Goal: Task Accomplishment & Management: Manage account settings

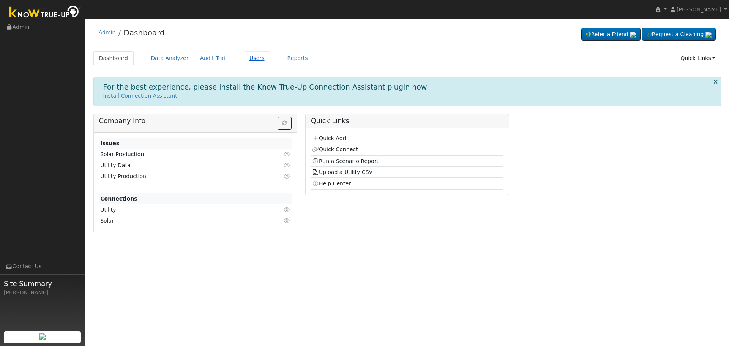
click at [247, 57] on link "Users" at bounding box center [257, 58] width 27 height 14
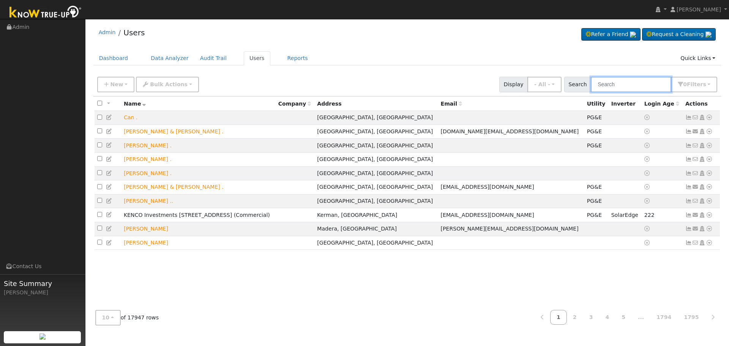
click at [634, 82] on input "text" at bounding box center [631, 85] width 80 height 16
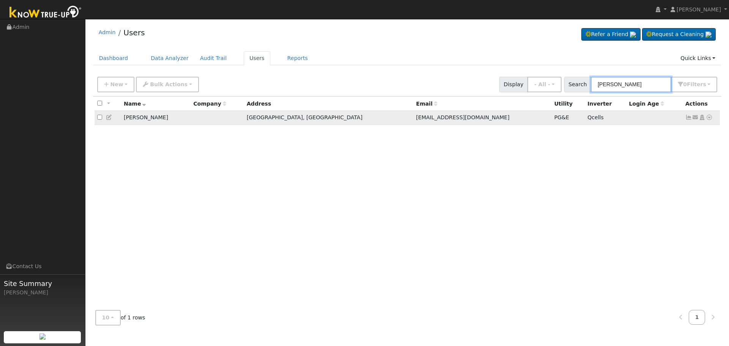
type input "[PERSON_NAME]"
click at [688, 120] on icon at bounding box center [688, 117] width 7 height 5
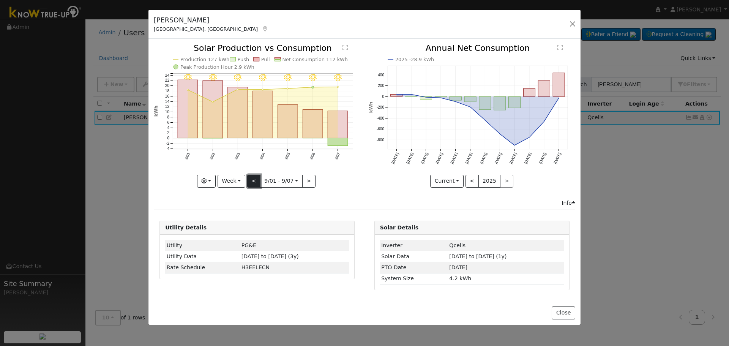
click at [252, 180] on button "<" at bounding box center [253, 181] width 13 height 13
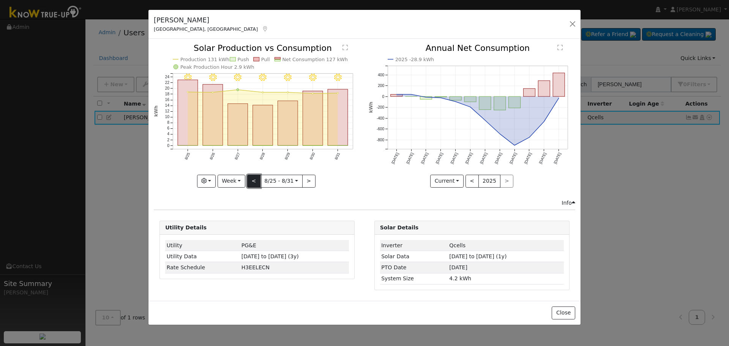
click at [252, 180] on button "<" at bounding box center [253, 181] width 13 height 13
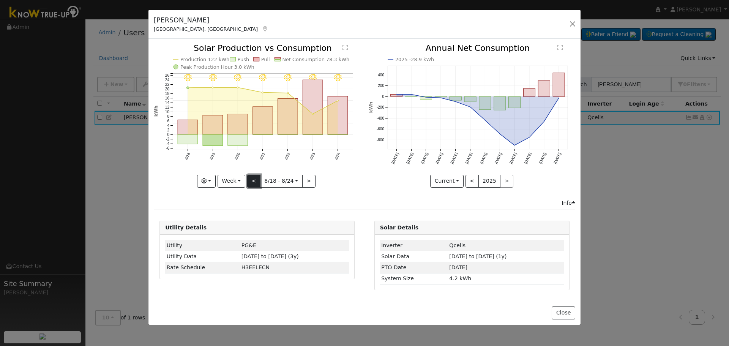
click at [252, 180] on button "<" at bounding box center [253, 181] width 13 height 13
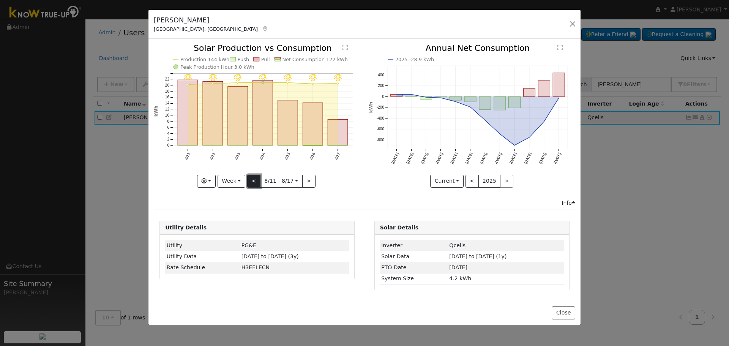
click at [252, 180] on button "<" at bounding box center [253, 181] width 13 height 13
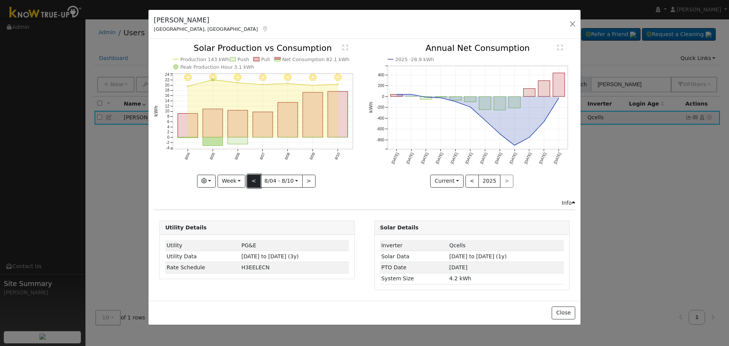
click at [252, 180] on button "<" at bounding box center [253, 181] width 13 height 13
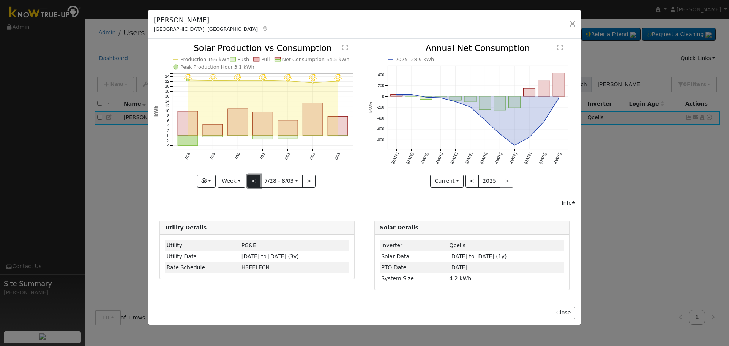
click at [252, 183] on button "<" at bounding box center [253, 181] width 13 height 13
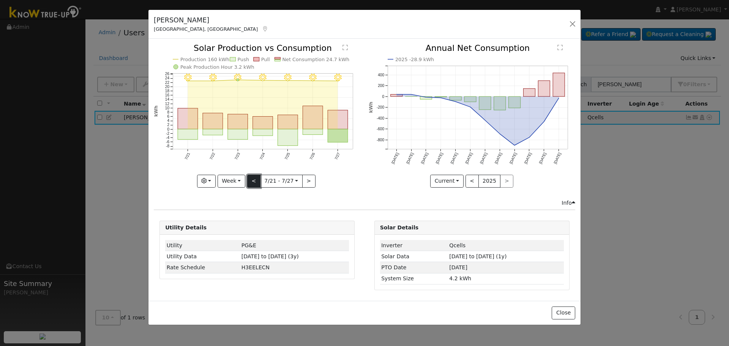
click at [252, 183] on button "<" at bounding box center [253, 181] width 13 height 13
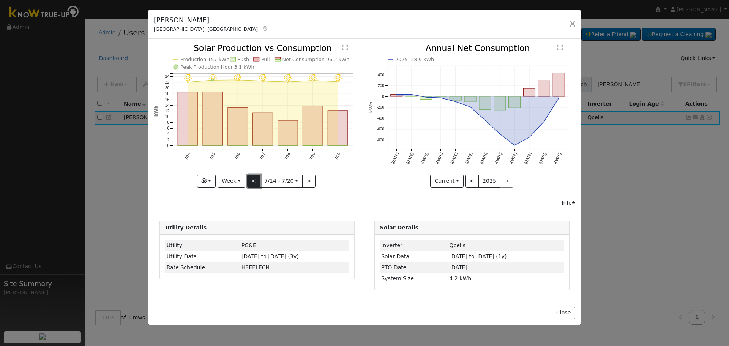
click at [252, 183] on button "<" at bounding box center [253, 181] width 13 height 13
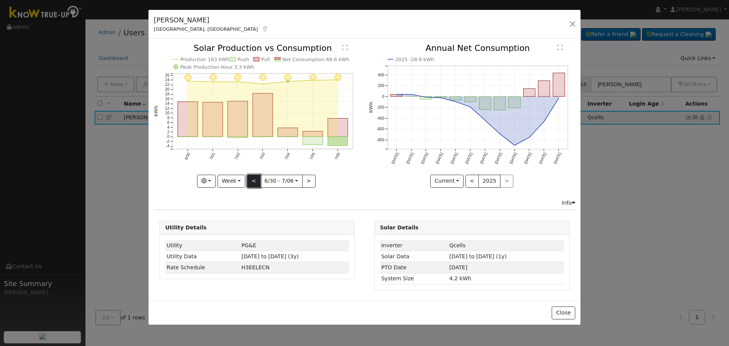
click at [252, 183] on button "<" at bounding box center [253, 181] width 13 height 13
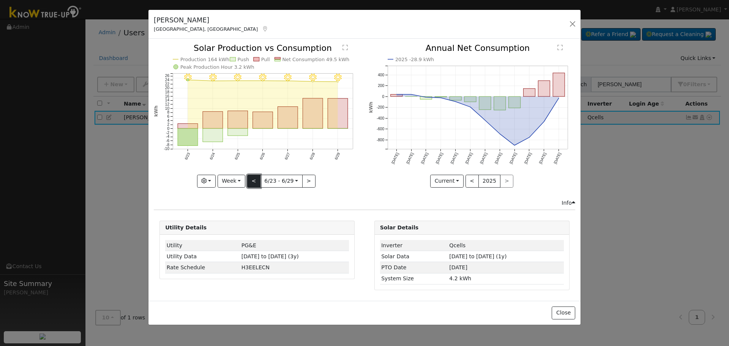
click at [252, 183] on button "<" at bounding box center [253, 181] width 13 height 13
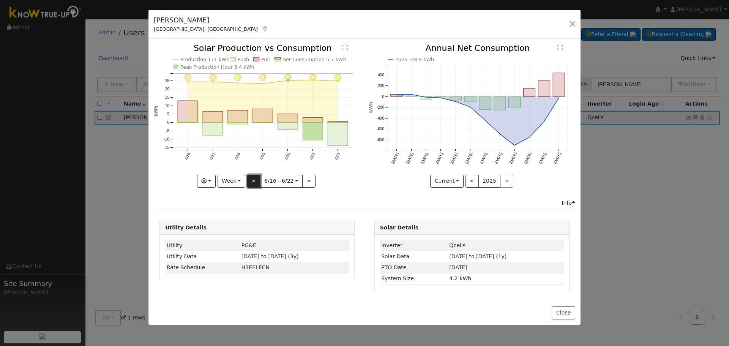
click at [252, 183] on button "<" at bounding box center [253, 181] width 13 height 13
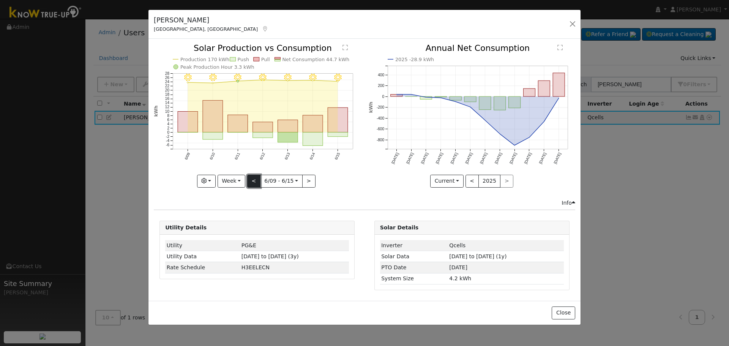
click at [252, 183] on button "<" at bounding box center [253, 181] width 13 height 13
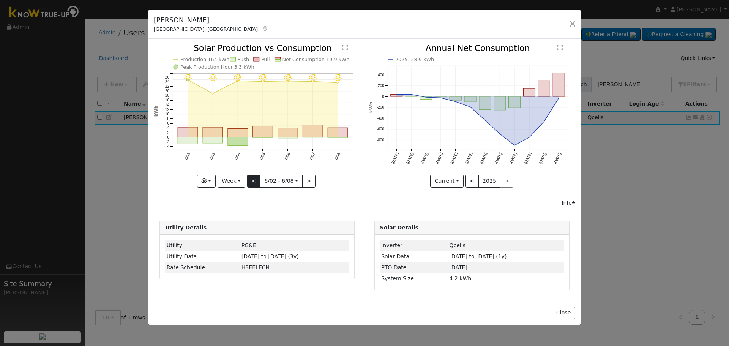
click at [252, 183] on div "6/08 - Clear 6/07 - Clear 6/06 - Clear 6/05 - Clear 6/04 - Clear 6/03 - MostlyC…" at bounding box center [257, 115] width 206 height 143
click at [252, 183] on button "<" at bounding box center [253, 181] width 13 height 13
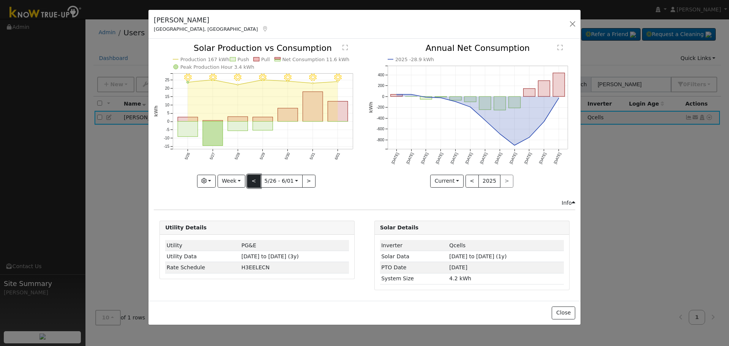
click at [252, 183] on button "<" at bounding box center [253, 181] width 13 height 13
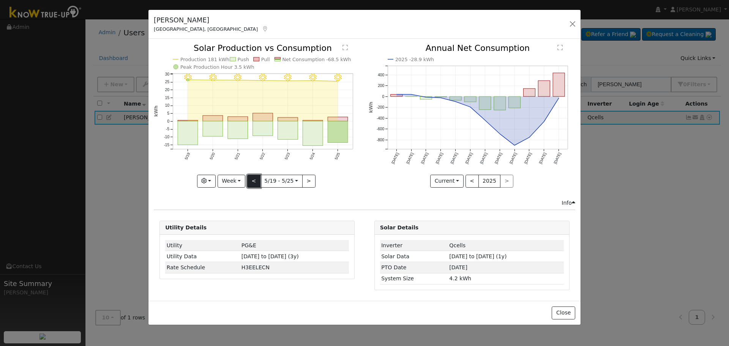
click at [252, 183] on button "<" at bounding box center [253, 181] width 13 height 13
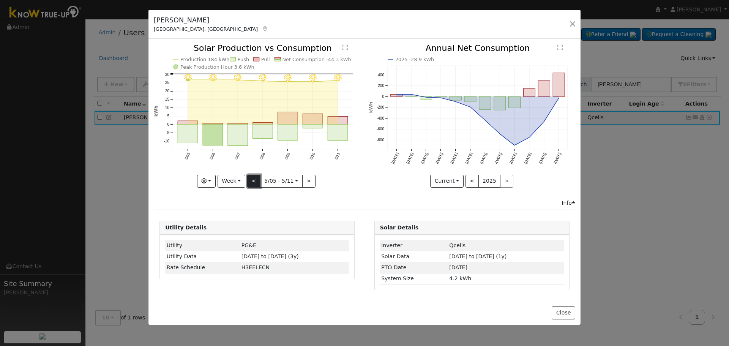
click at [252, 183] on button "<" at bounding box center [253, 181] width 13 height 13
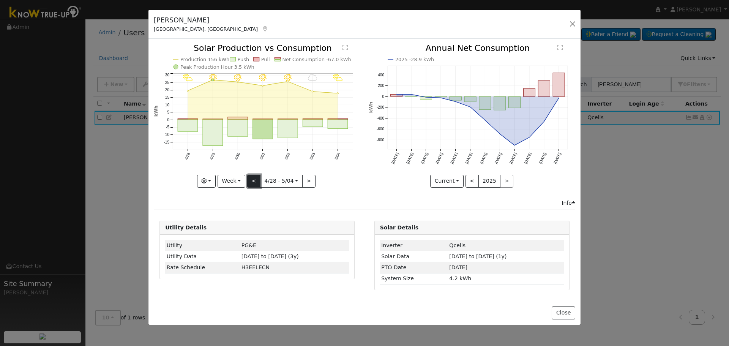
click at [252, 183] on button "<" at bounding box center [253, 181] width 13 height 13
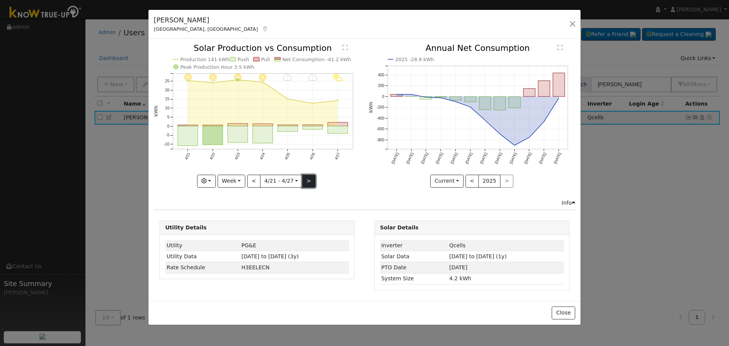
click at [313, 181] on button ">" at bounding box center [308, 181] width 13 height 13
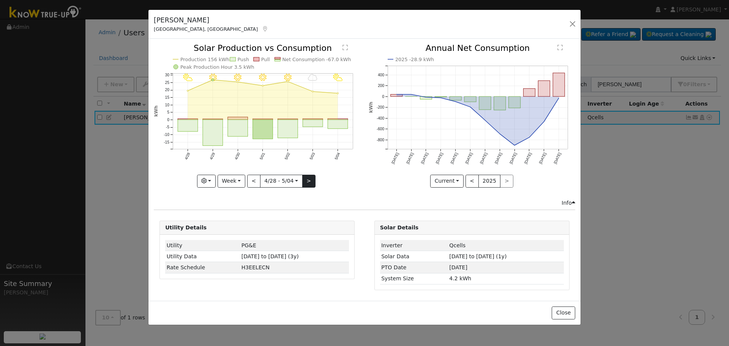
click at [313, 181] on div at bounding box center [257, 115] width 206 height 143
click at [313, 181] on button ">" at bounding box center [308, 181] width 13 height 13
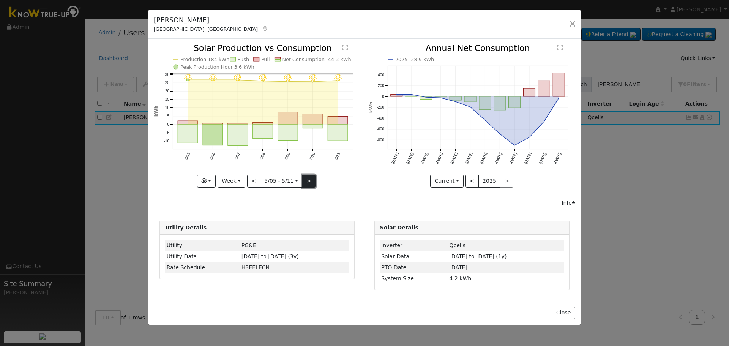
click at [307, 183] on button ">" at bounding box center [308, 181] width 13 height 13
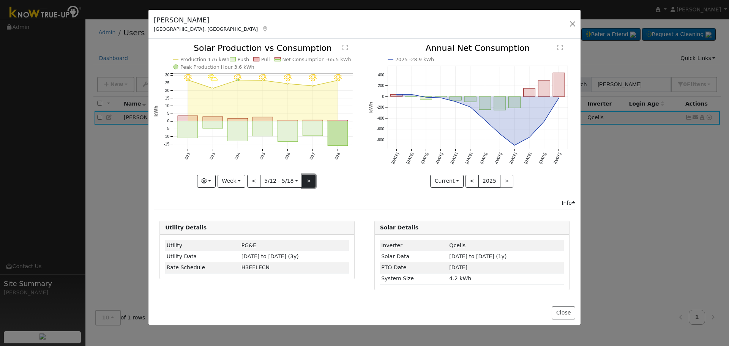
click at [307, 183] on button ">" at bounding box center [308, 181] width 13 height 13
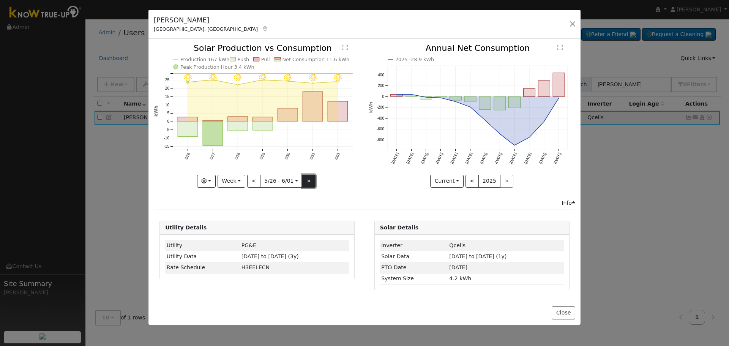
click at [307, 183] on button ">" at bounding box center [308, 181] width 13 height 13
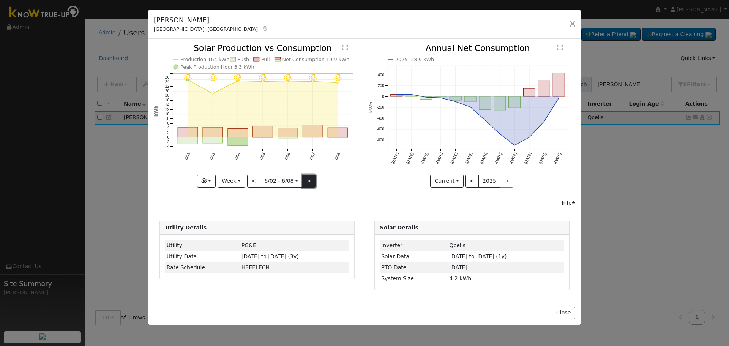
click at [307, 183] on button ">" at bounding box center [308, 181] width 13 height 13
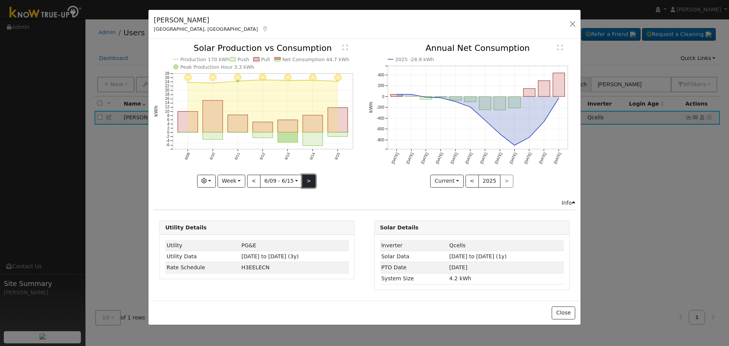
click at [307, 183] on button ">" at bounding box center [308, 181] width 13 height 13
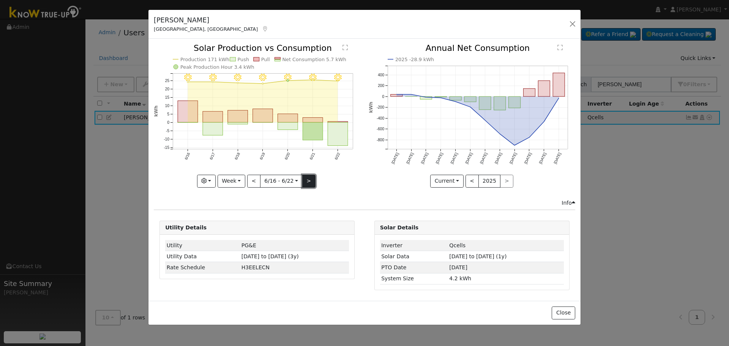
click at [307, 183] on button ">" at bounding box center [308, 181] width 13 height 13
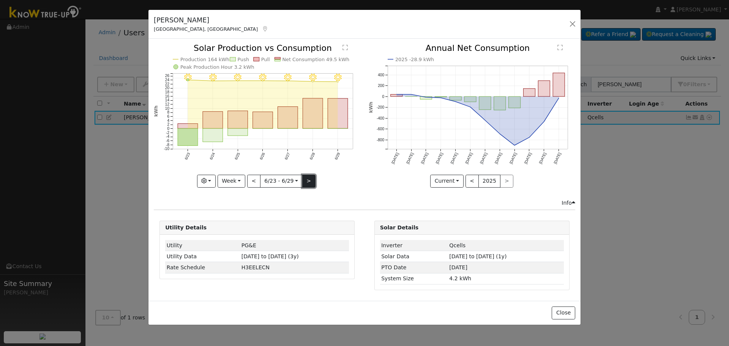
click at [307, 183] on button ">" at bounding box center [308, 181] width 13 height 13
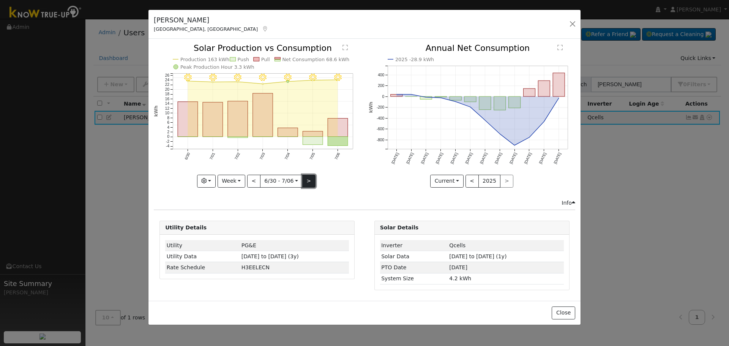
click at [307, 183] on button ">" at bounding box center [308, 181] width 13 height 13
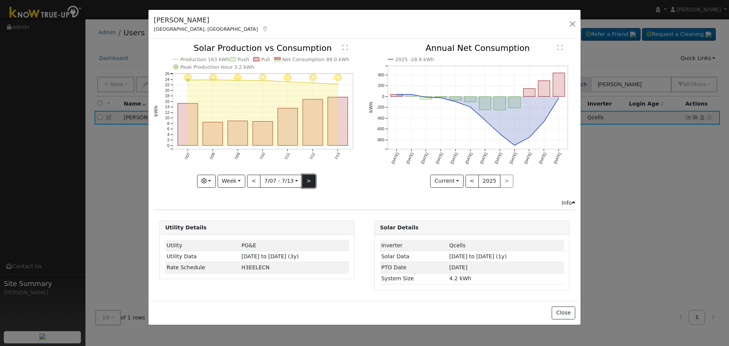
click at [307, 183] on button ">" at bounding box center [308, 181] width 13 height 13
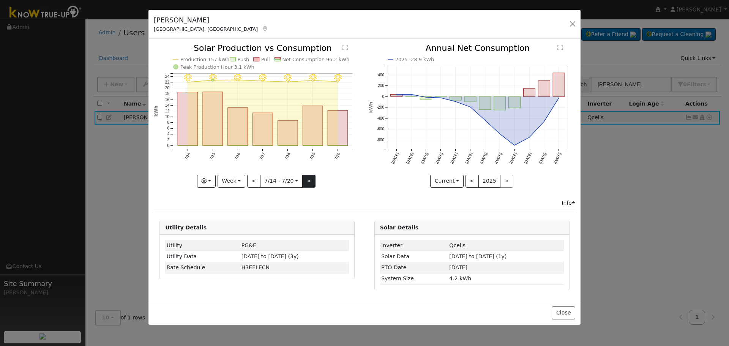
click at [307, 183] on div "7/20 - Clear 7/19 - Clear 7/18 - Clear 7/17 - Clear 7/16 - Clear 7/15 - Clear 7…" at bounding box center [257, 115] width 206 height 143
click at [307, 183] on button ">" at bounding box center [308, 181] width 13 height 13
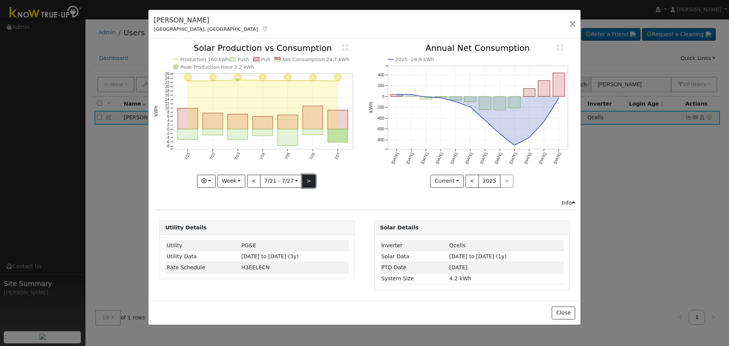
click at [307, 183] on button ">" at bounding box center [308, 181] width 13 height 13
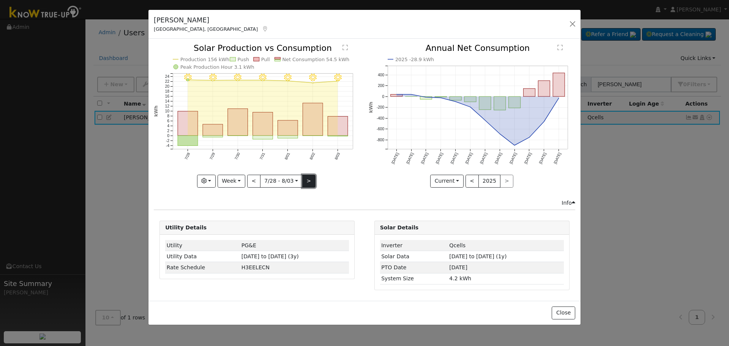
click at [312, 182] on button ">" at bounding box center [308, 181] width 13 height 13
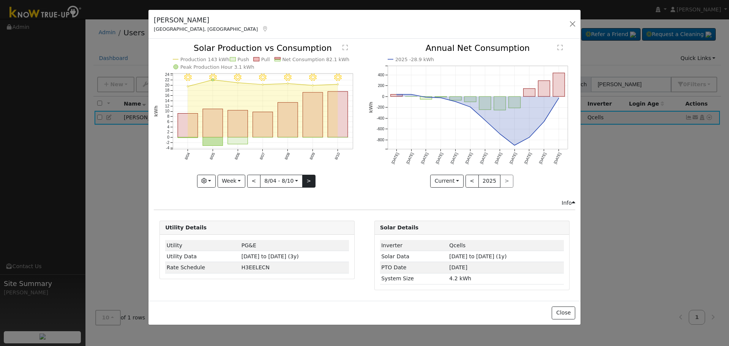
click at [312, 182] on div at bounding box center [257, 115] width 206 height 143
click at [312, 182] on button ">" at bounding box center [308, 181] width 13 height 13
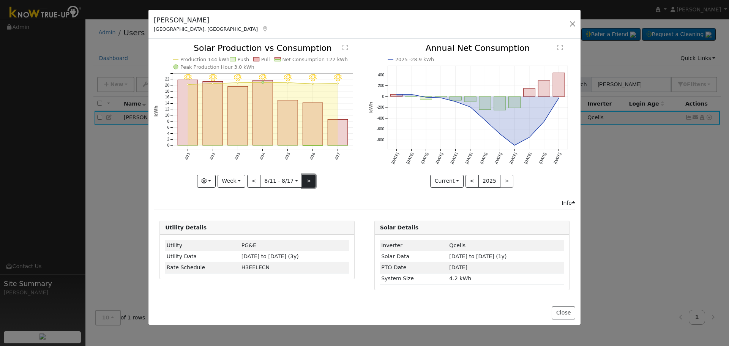
click at [312, 182] on button ">" at bounding box center [308, 181] width 13 height 13
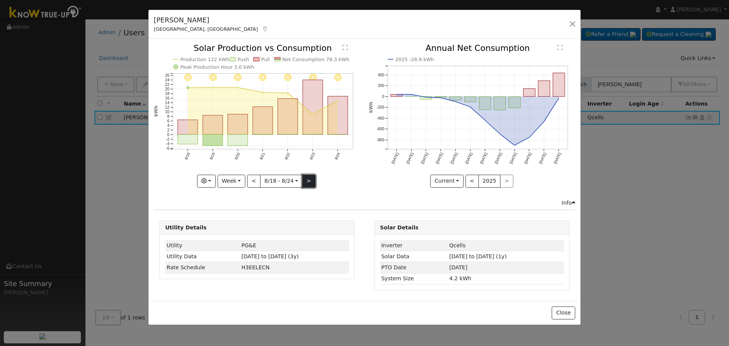
click at [312, 182] on button ">" at bounding box center [308, 181] width 13 height 13
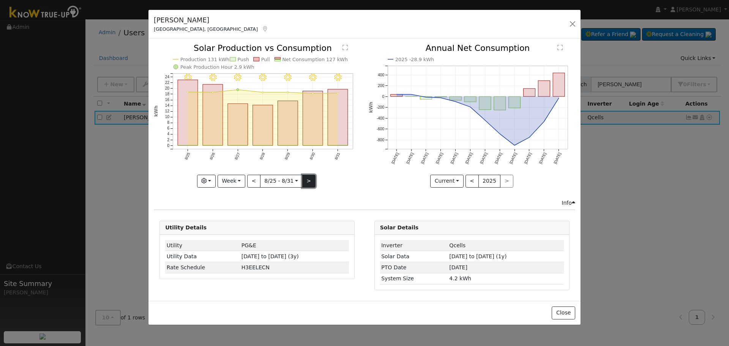
click at [312, 182] on button ">" at bounding box center [308, 181] width 13 height 13
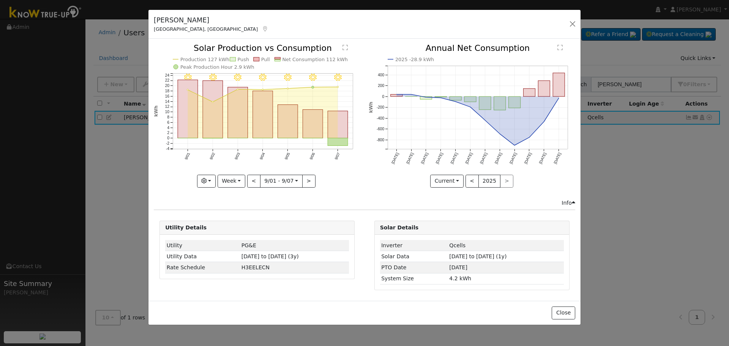
click at [541, 124] on icon at bounding box center [477, 119] width 162 height 51
click at [444, 184] on button "Current" at bounding box center [446, 181] width 33 height 13
click at [450, 197] on link "Compare Previous" at bounding box center [459, 196] width 59 height 11
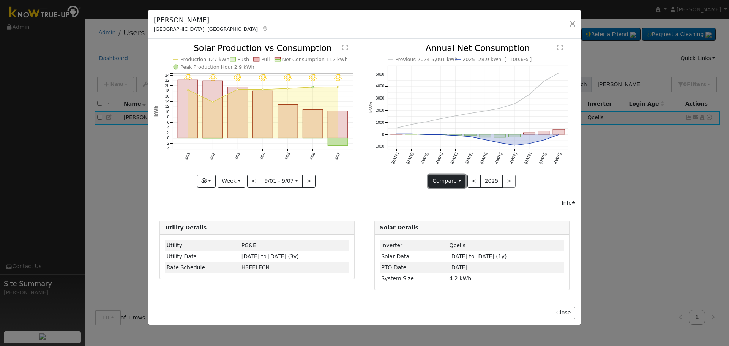
click at [447, 182] on button "Compare" at bounding box center [447, 181] width 38 height 13
click at [309, 182] on button ">" at bounding box center [308, 181] width 13 height 13
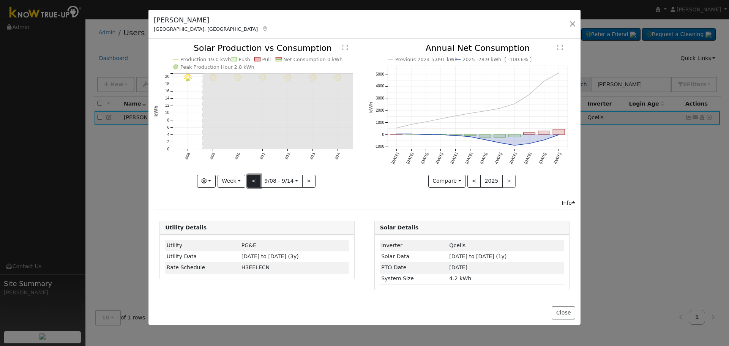
click at [256, 180] on button "<" at bounding box center [253, 181] width 13 height 13
type input "2025-09-01"
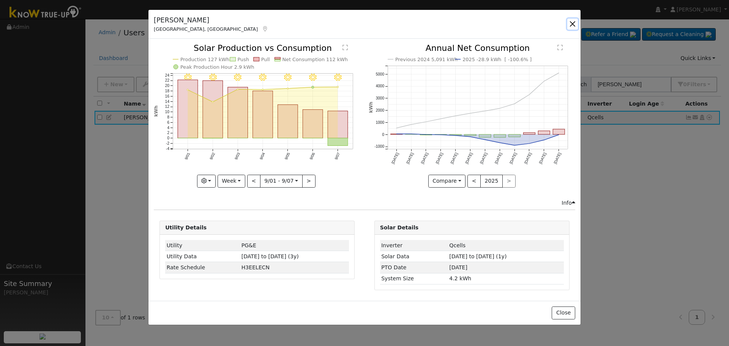
click at [570, 23] on button "button" at bounding box center [572, 24] width 11 height 11
